Goal: Information Seeking & Learning: Learn about a topic

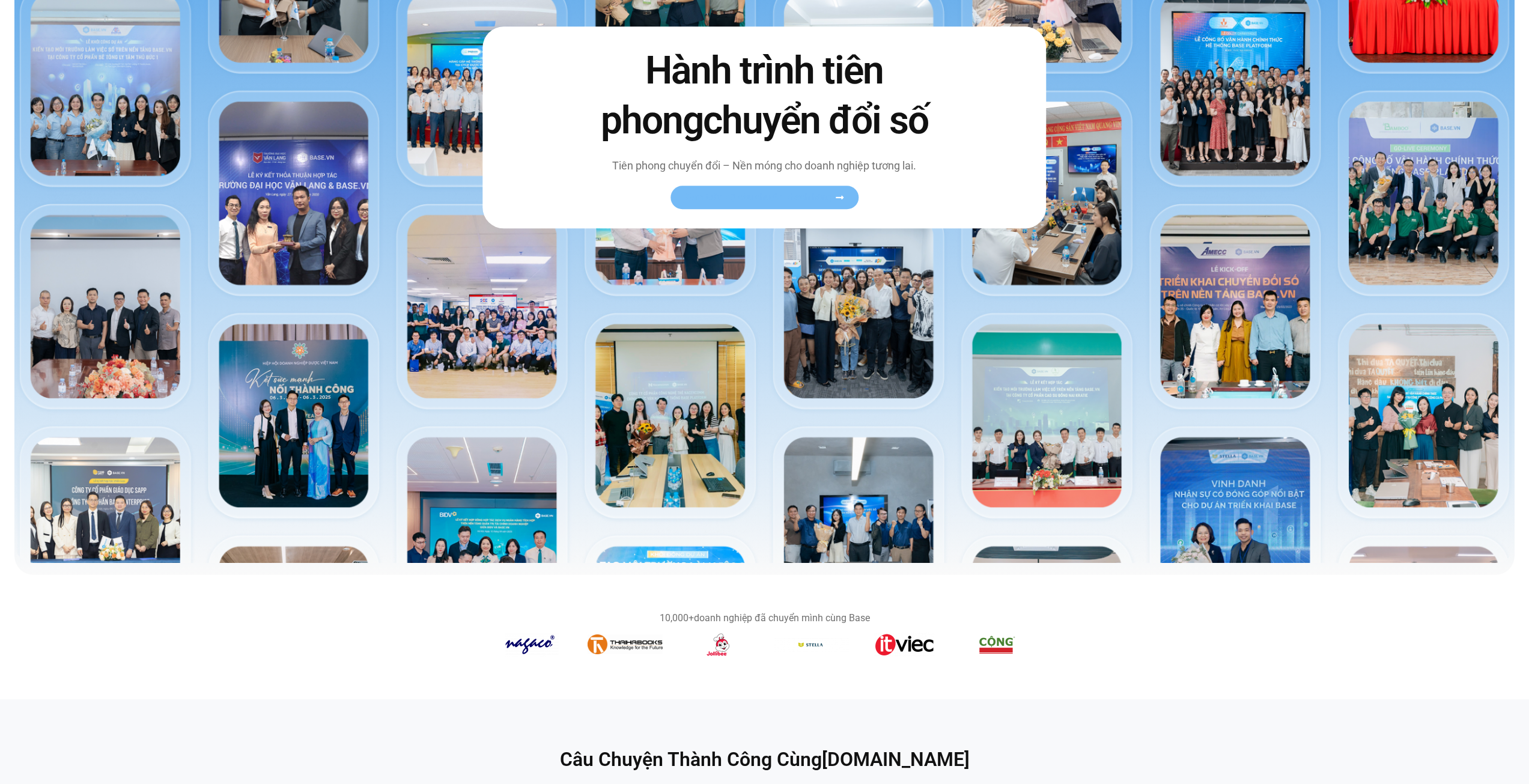
click at [766, 206] on link "Xem toàn bộ câu chuyện khách hàng" at bounding box center [764, 198] width 188 height 24
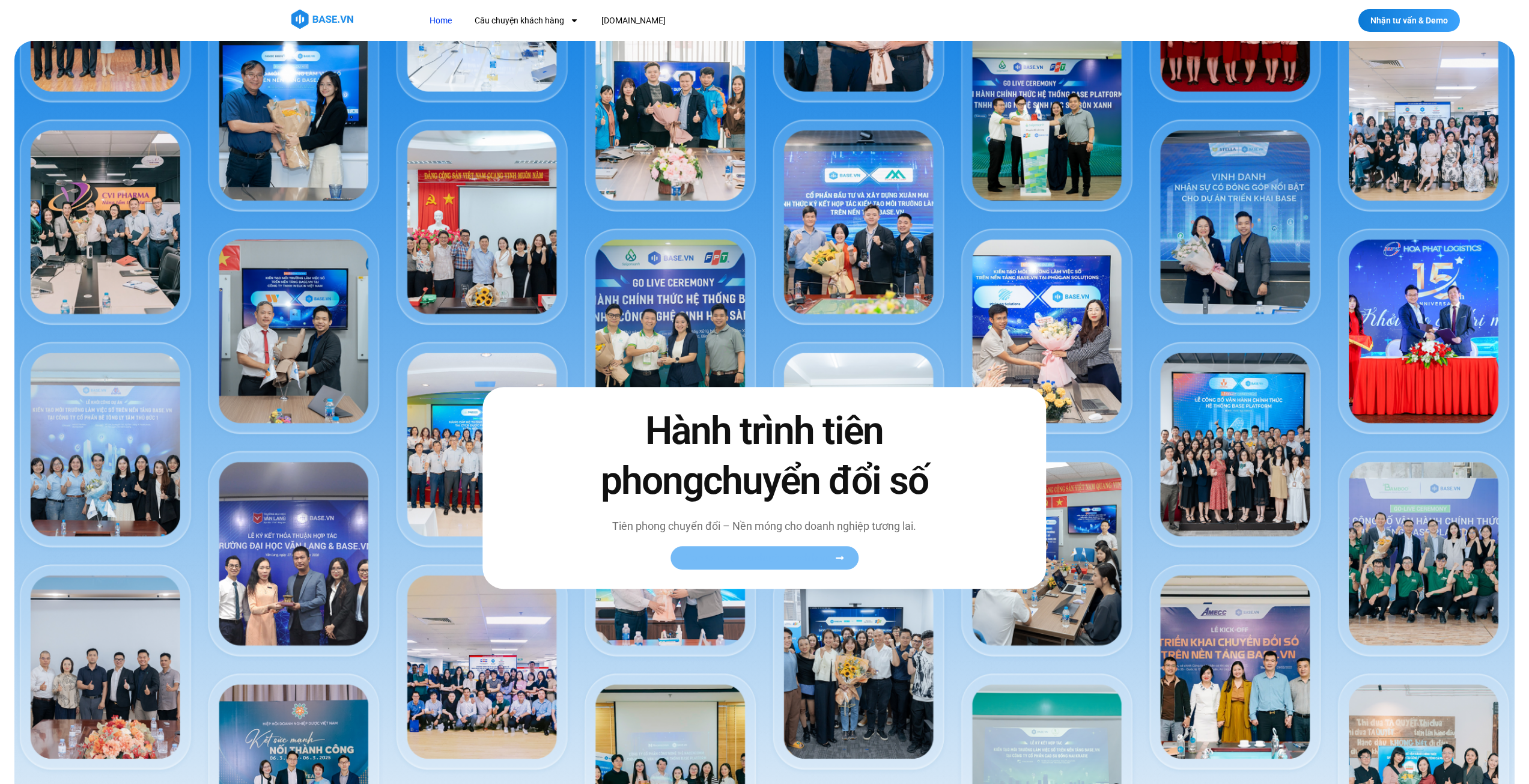
click at [765, 557] on span "Xem toàn bộ câu chuyện khách hàng" at bounding box center [759, 558] width 148 height 9
click at [766, 556] on span "Xem toàn bộ câu chuyện khách hàng" at bounding box center [759, 558] width 148 height 9
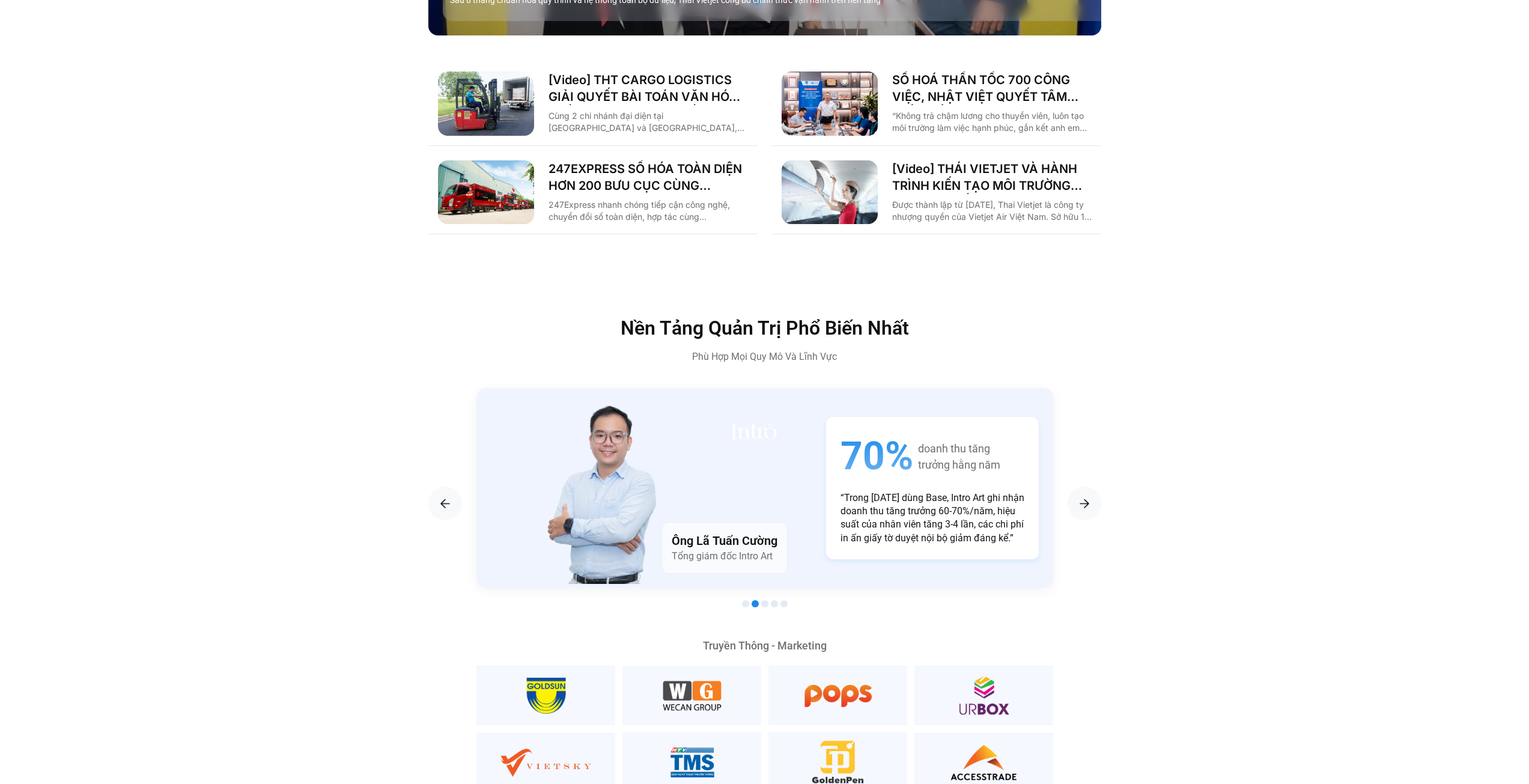
scroll to position [2042, 0]
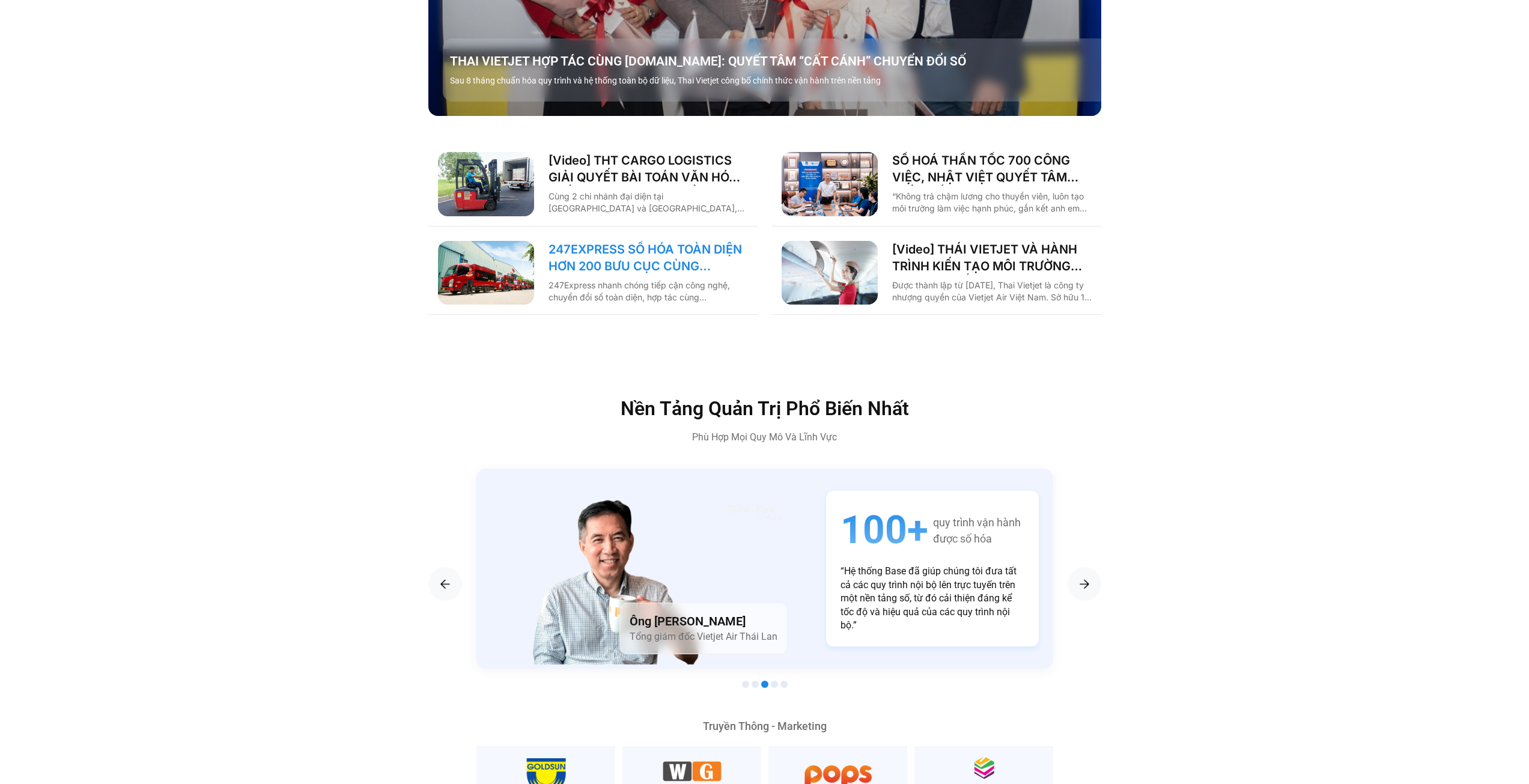
click at [690, 246] on link "247EXPRESS SỐ HÓA TOÀN DIỆN HƠN 200 BƯU CỤC CÙNG BASE.VN" at bounding box center [648, 258] width 199 height 34
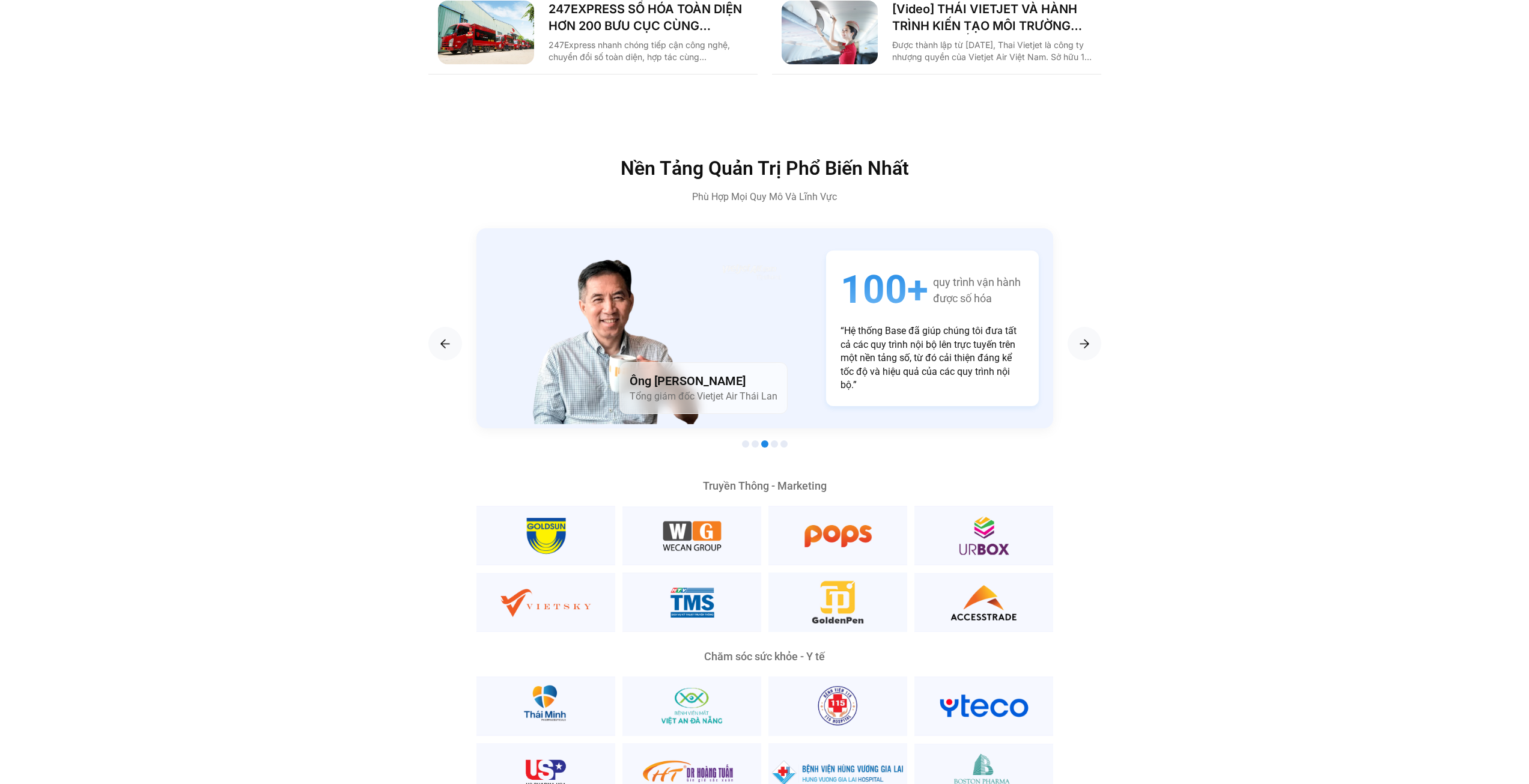
scroll to position [1922, 0]
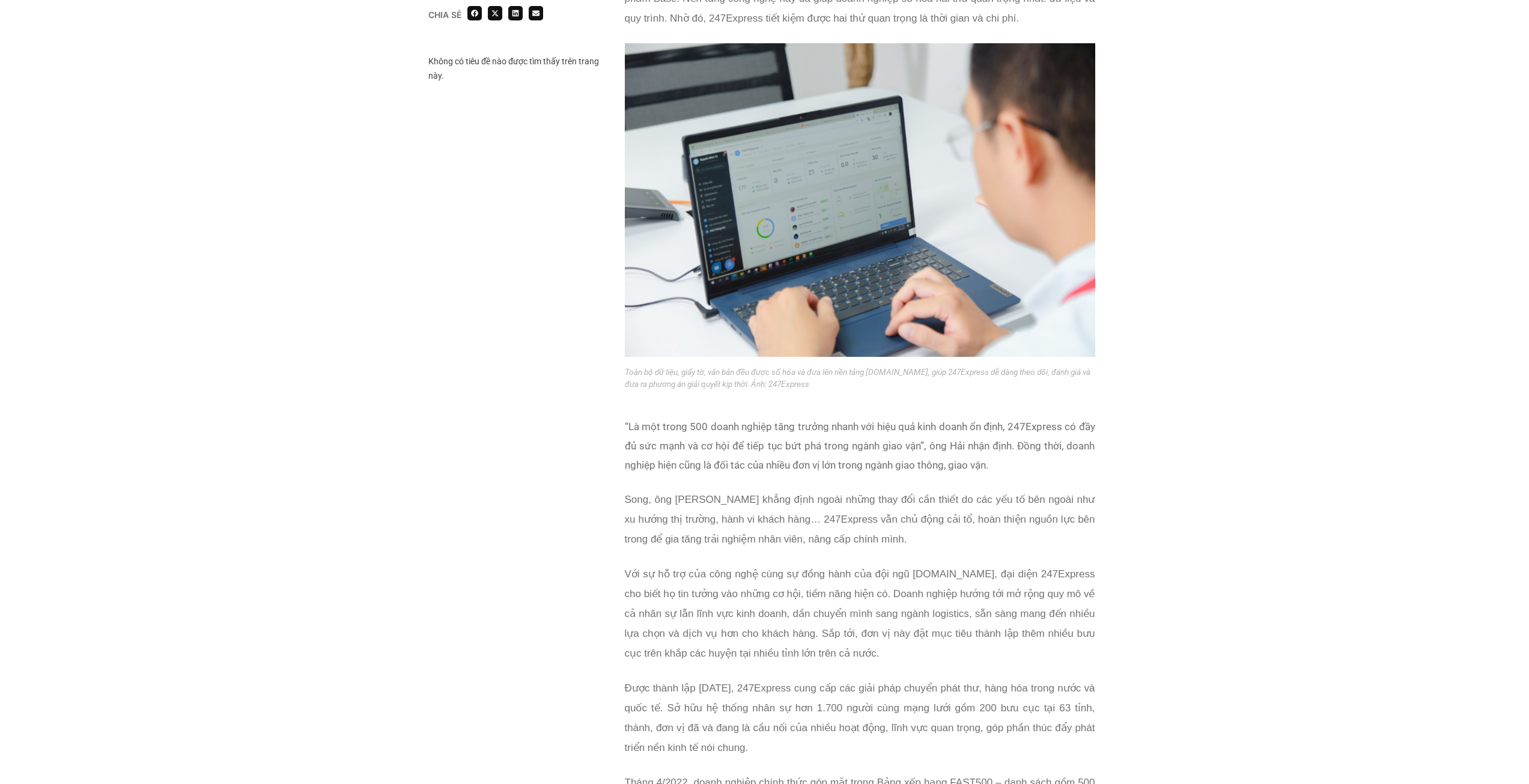
scroll to position [1922, 0]
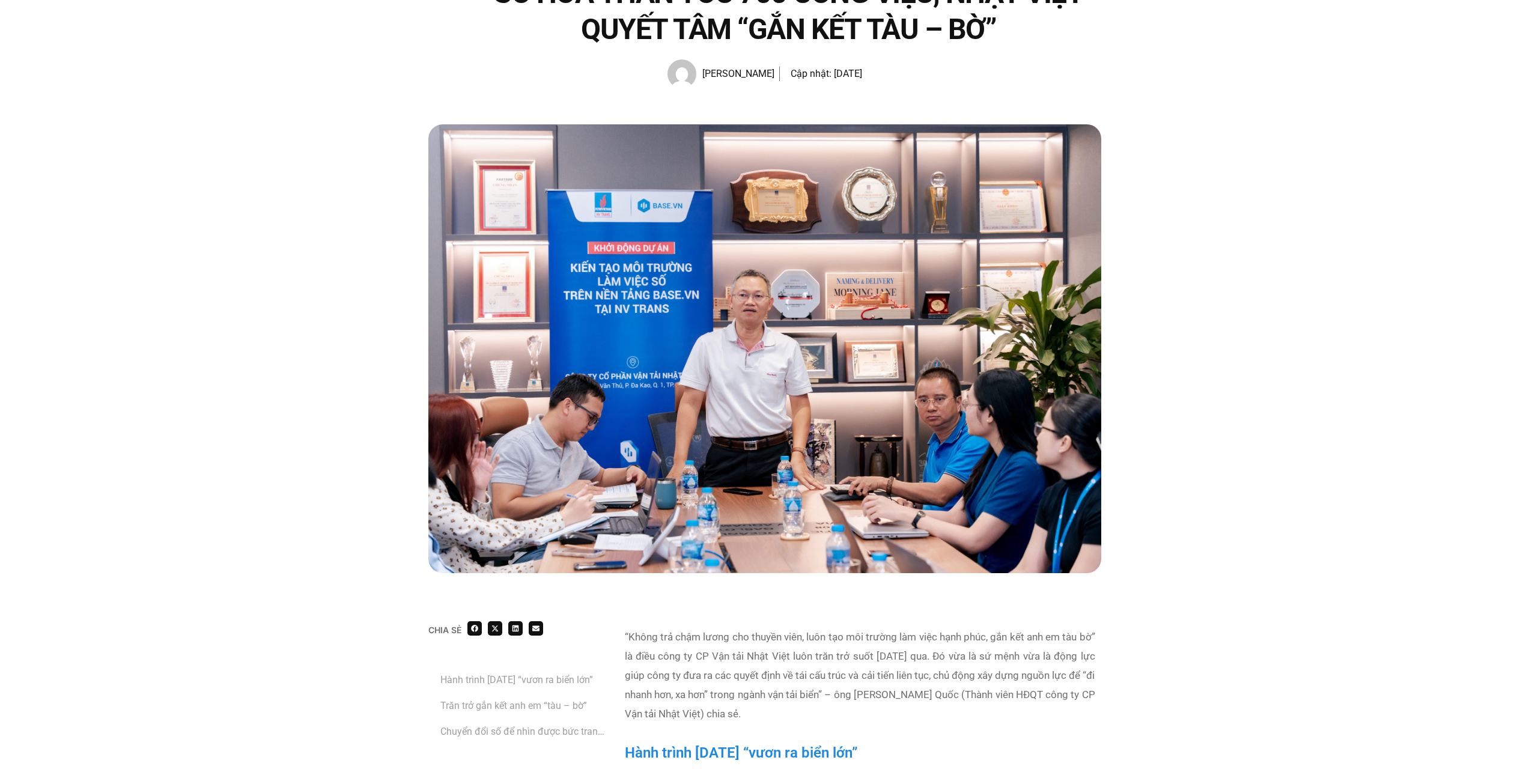
scroll to position [240, 0]
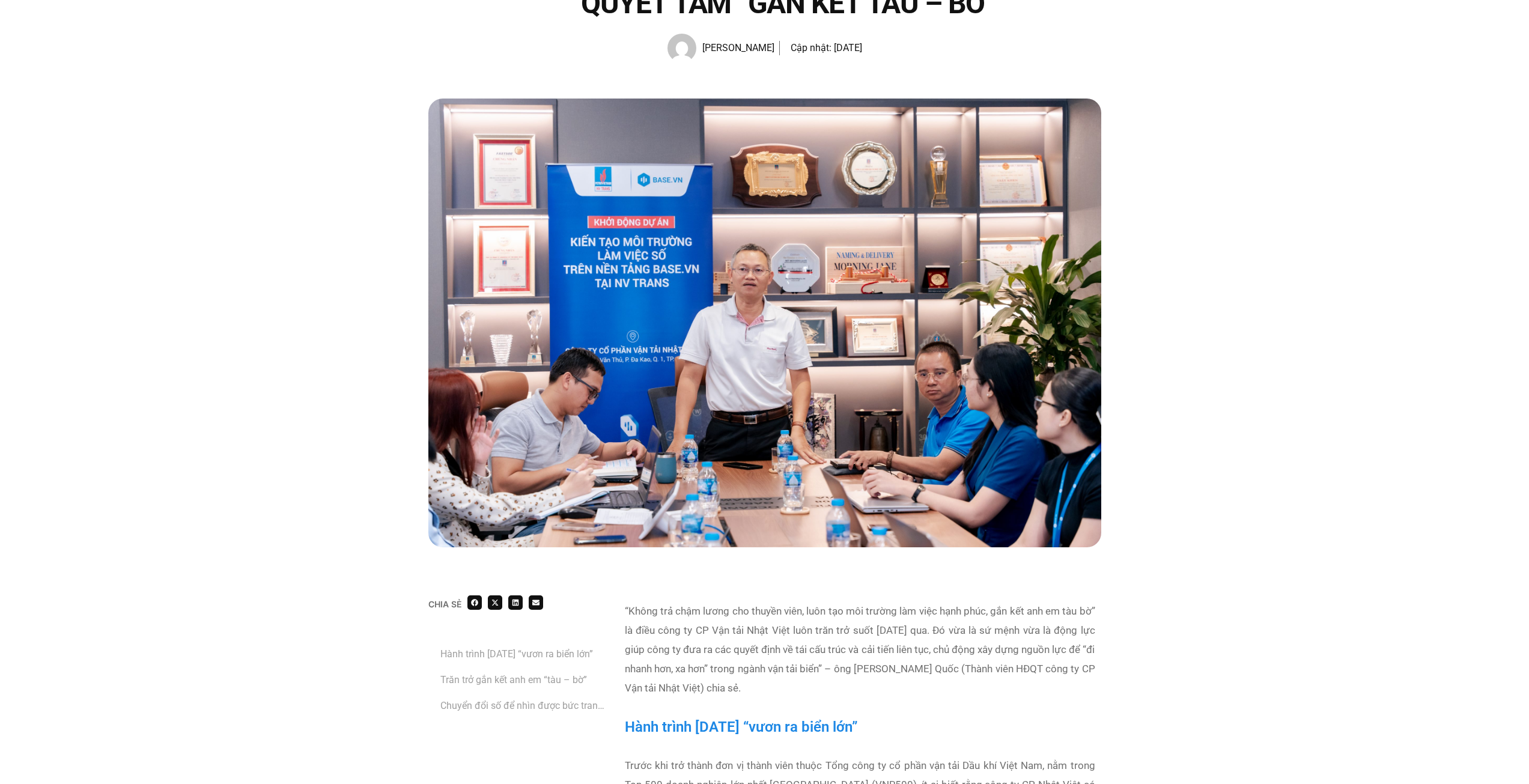
scroll to position [361, 0]
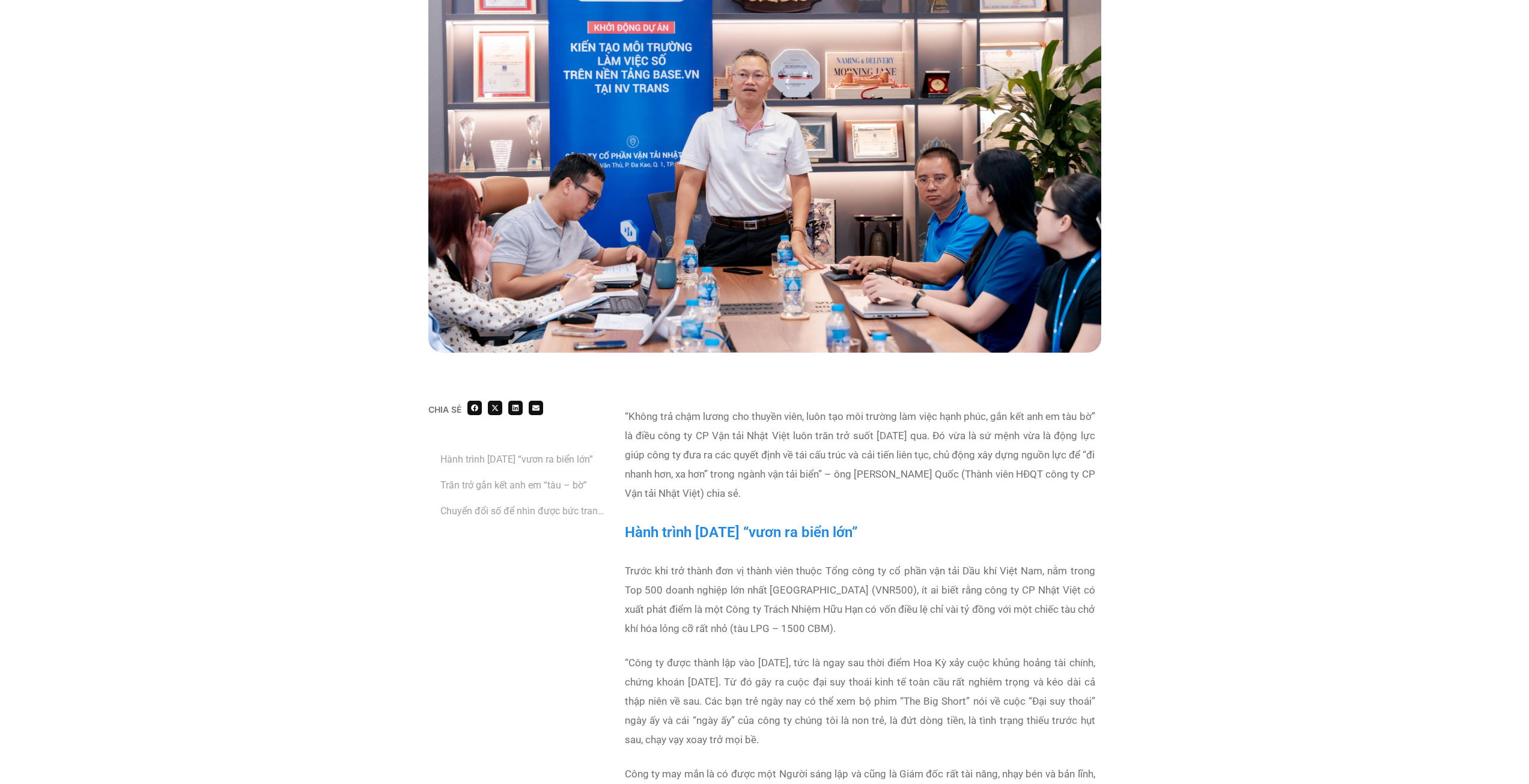
click at [545, 509] on link "Chuyển đổi số để nhìn được bức tranh công việc tổng thể rõ ràng, minh bạch" at bounding box center [523, 510] width 166 height 15
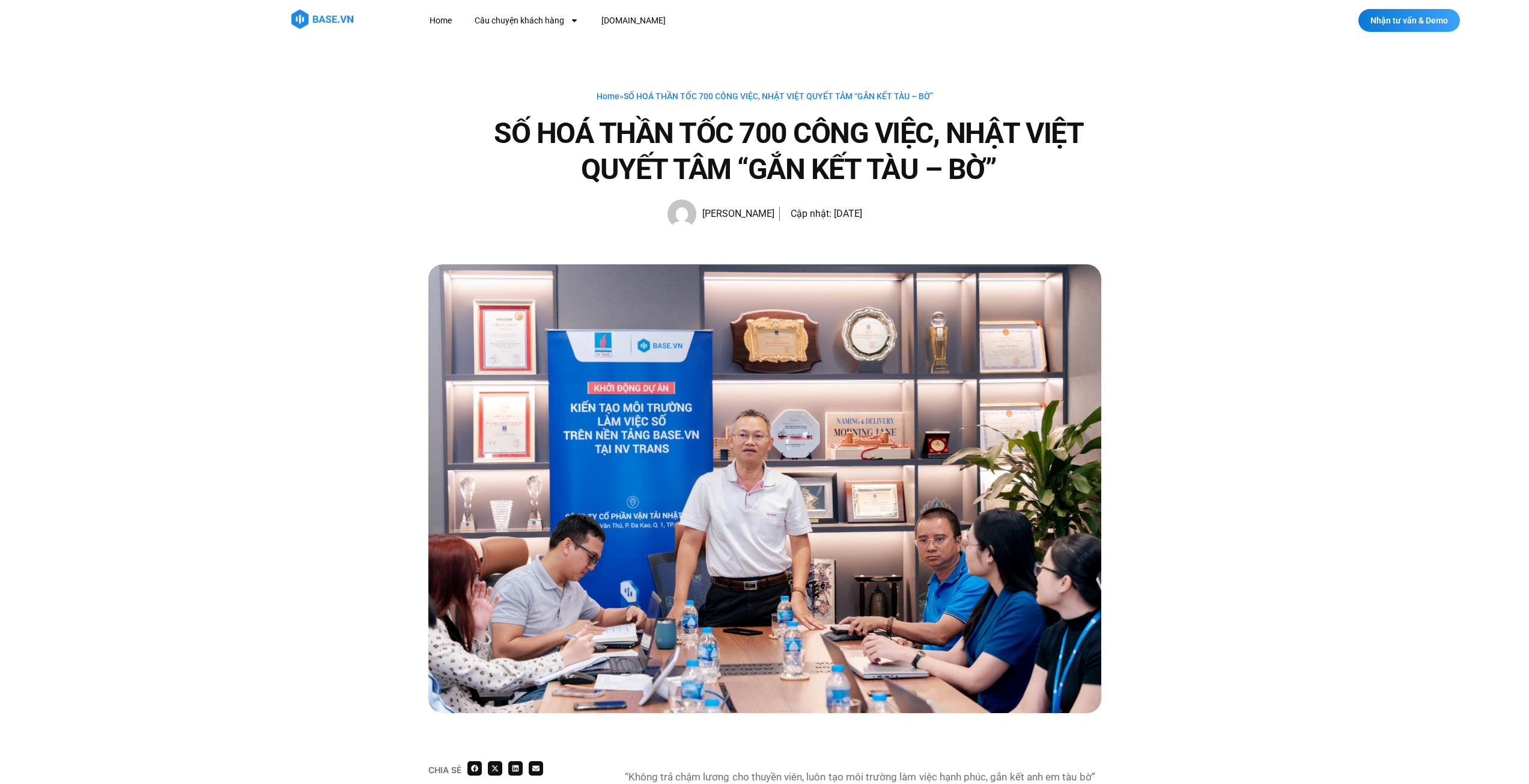
drag, startPoint x: 1267, startPoint y: 349, endPoint x: 1273, endPoint y: 66, distance: 283.1
click at [527, 16] on link "Câu chuyện khách hàng" at bounding box center [526, 21] width 122 height 22
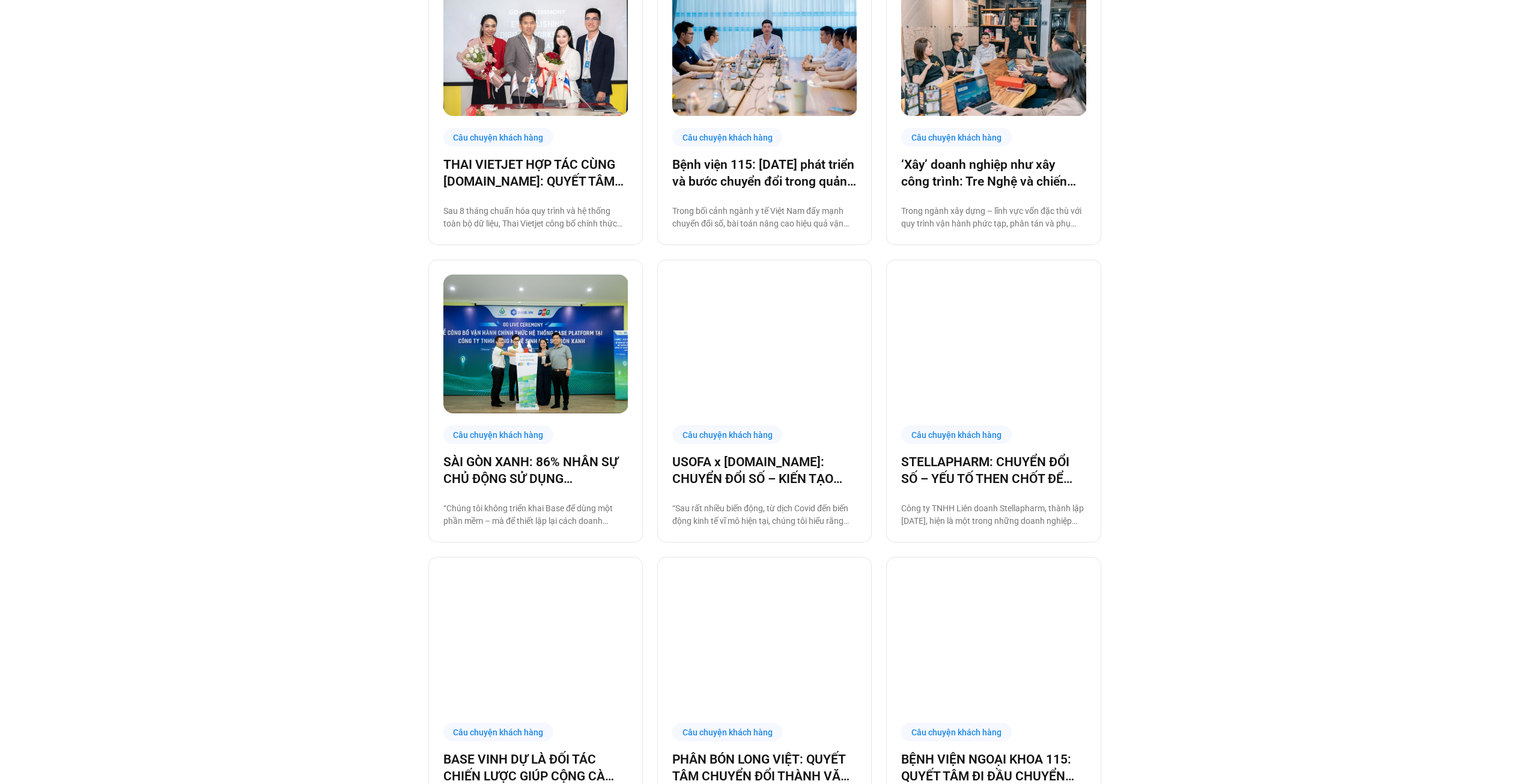
scroll to position [660, 0]
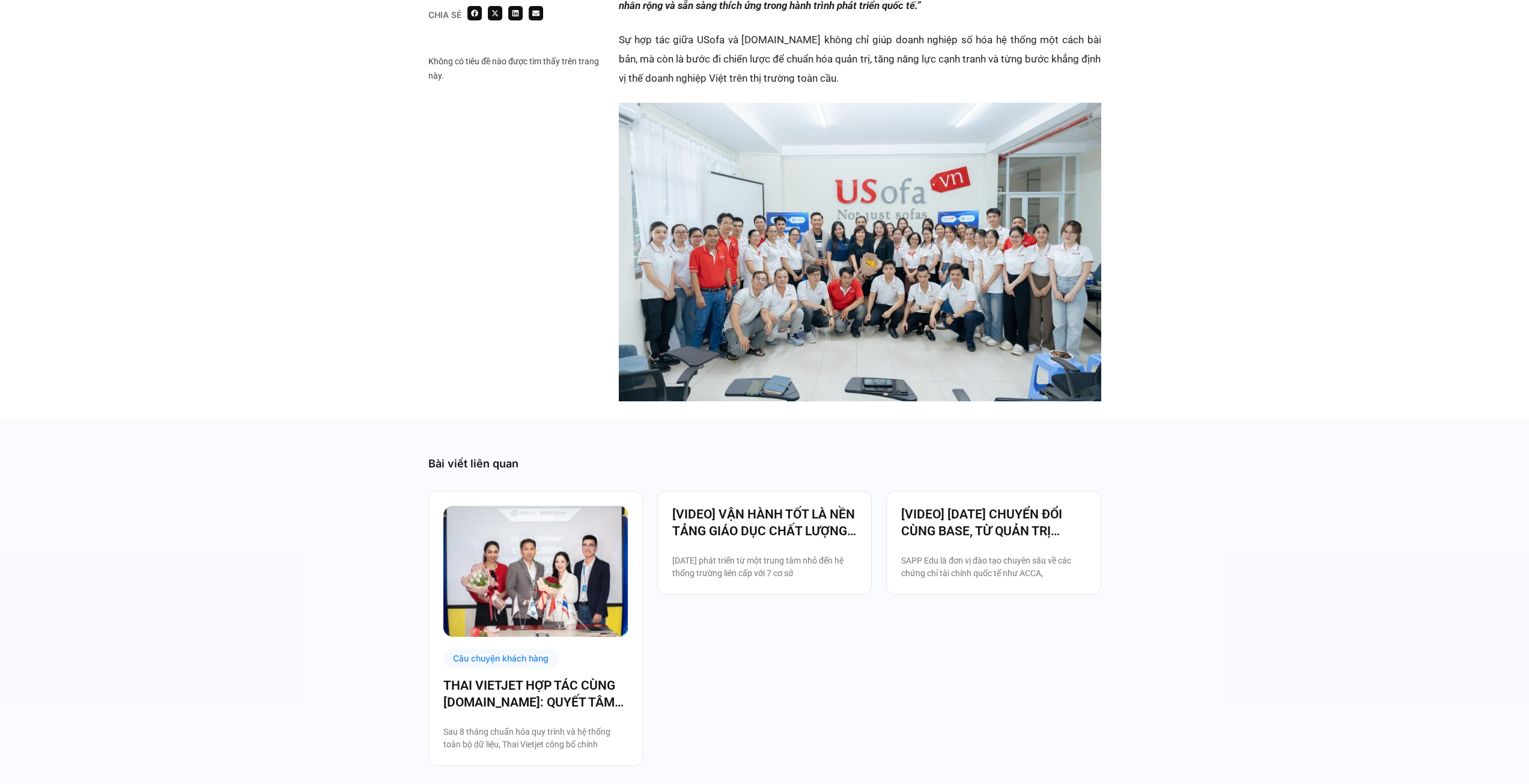
scroll to position [1741, 0]
